Goal: Information Seeking & Learning: Learn about a topic

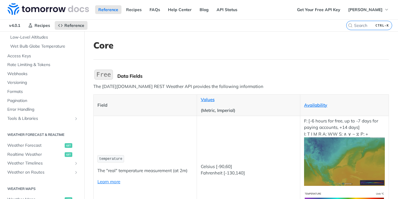
scroll to position [175, 0]
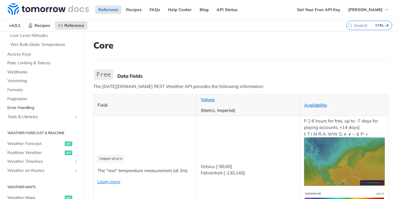
click at [37, 107] on span "Error Handling" at bounding box center [42, 108] width 71 height 6
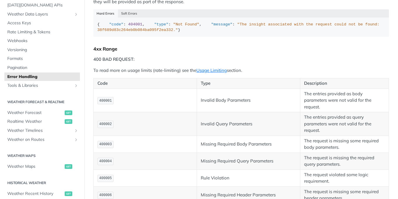
scroll to position [175, 0]
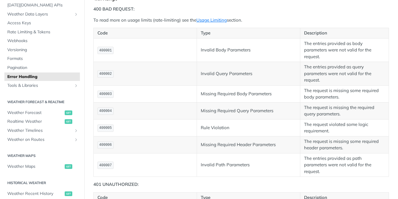
click at [104, 53] on span "400001" at bounding box center [105, 51] width 13 height 4
click at [115, 62] on td "400001" at bounding box center [145, 50] width 103 height 24
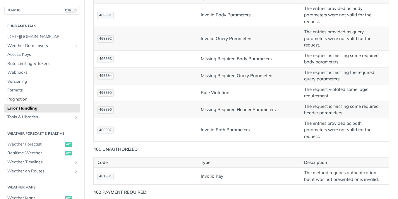
scroll to position [70, 0]
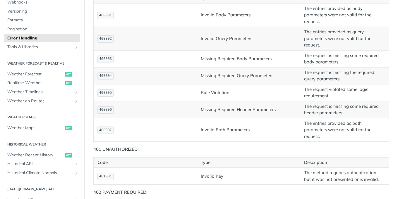
click at [320, 27] on td "The entries provided as body parameters were not valid for the request." at bounding box center [344, 15] width 89 height 24
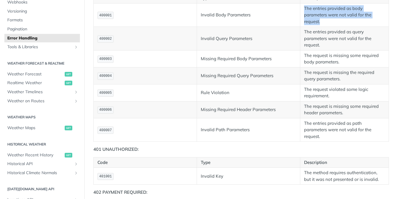
click at [320, 27] on td "The entries provided as body parameters were not valid for the request." at bounding box center [344, 15] width 89 height 24
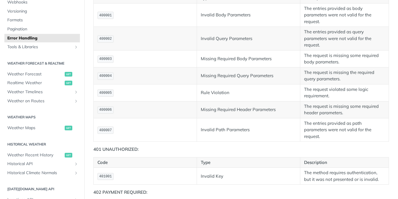
click at [325, 51] on td "The entries provided as query parameters were not valid for the request." at bounding box center [344, 39] width 89 height 24
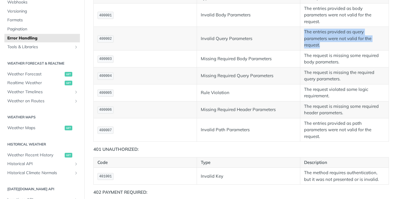
click at [325, 51] on td "The entries provided as query parameters were not valid for the request." at bounding box center [344, 39] width 89 height 24
click at [333, 51] on td "The entries provided as query parameters were not valid for the request." at bounding box center [344, 39] width 89 height 24
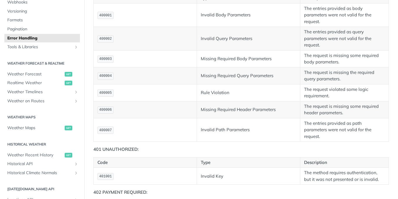
click at [338, 67] on td "The request is missing some required body parameters." at bounding box center [344, 58] width 89 height 17
click at [342, 67] on td "The request is missing some required body parameters." at bounding box center [344, 58] width 89 height 17
click at [105, 18] on span "400001" at bounding box center [105, 15] width 13 height 4
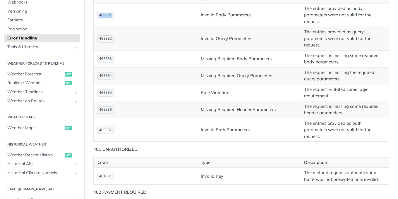
click at [105, 18] on span "400001" at bounding box center [105, 15] width 13 height 4
copy span "400001"
click at [104, 43] on code "400002" at bounding box center [105, 38] width 16 height 7
click at [104, 41] on span "400002" at bounding box center [105, 39] width 13 height 4
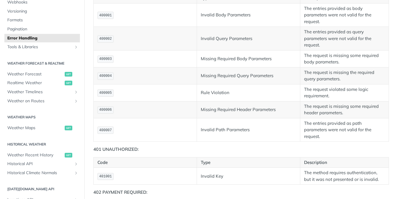
click at [111, 67] on td "400003" at bounding box center [145, 58] width 103 height 17
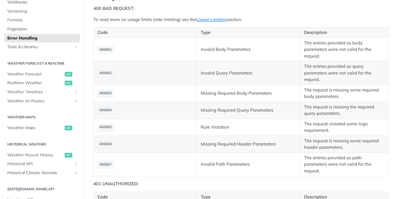
scroll to position [211, 0]
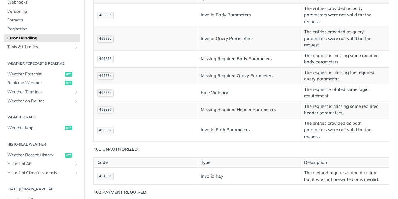
click at [102, 18] on span "400001" at bounding box center [105, 15] width 13 height 4
copy span "400001"
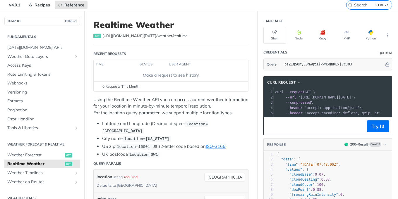
scroll to position [35, 0]
